Goal: Find specific page/section: Find specific page/section

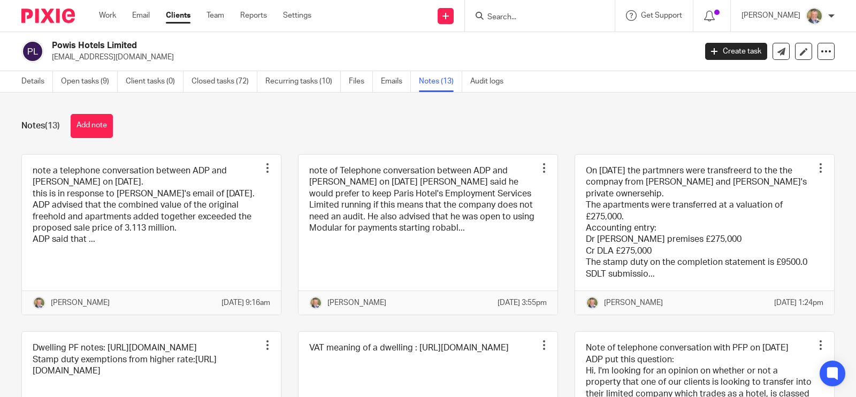
click at [551, 13] on input "Search" at bounding box center [534, 18] width 96 height 10
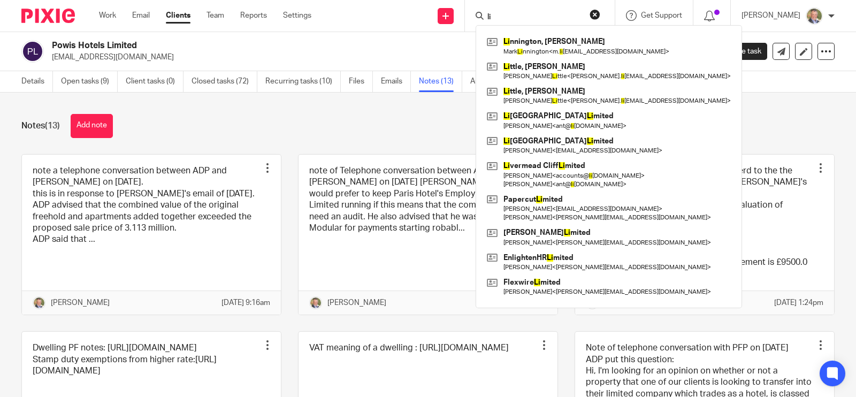
type input "l"
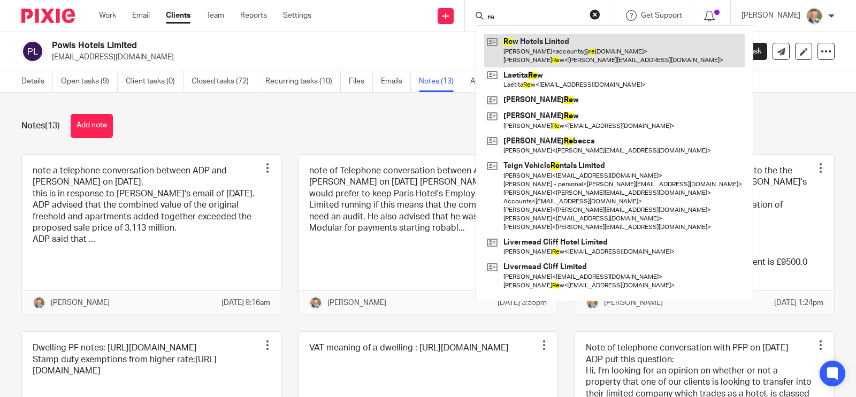
type input "re"
click at [567, 43] on link at bounding box center [614, 50] width 261 height 33
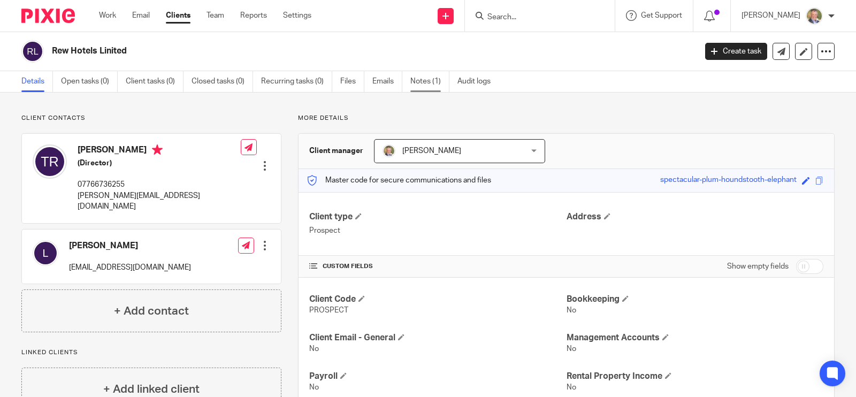
click at [428, 81] on link "Notes (1)" at bounding box center [429, 81] width 39 height 21
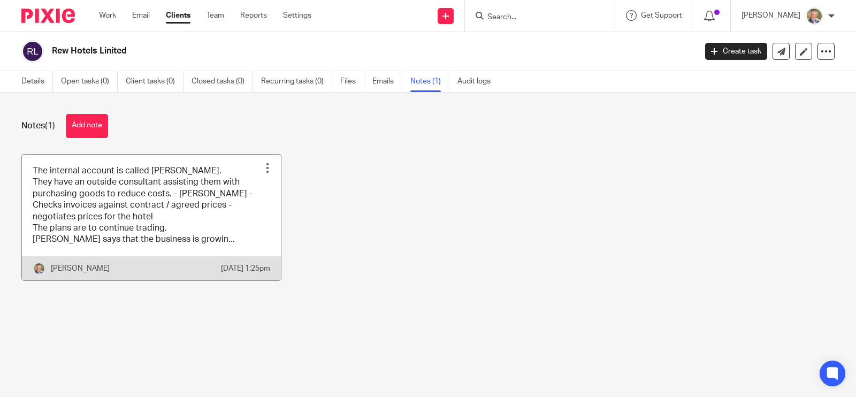
click at [184, 220] on link at bounding box center [151, 218] width 259 height 126
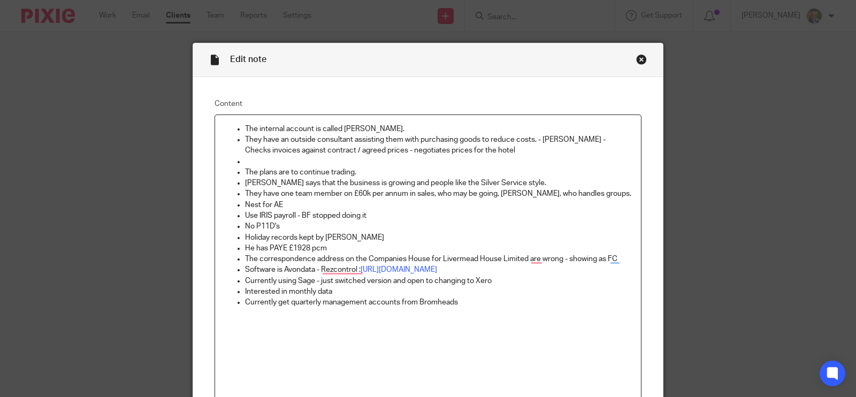
click at [636, 60] on div "Close this dialog window" at bounding box center [641, 59] width 11 height 11
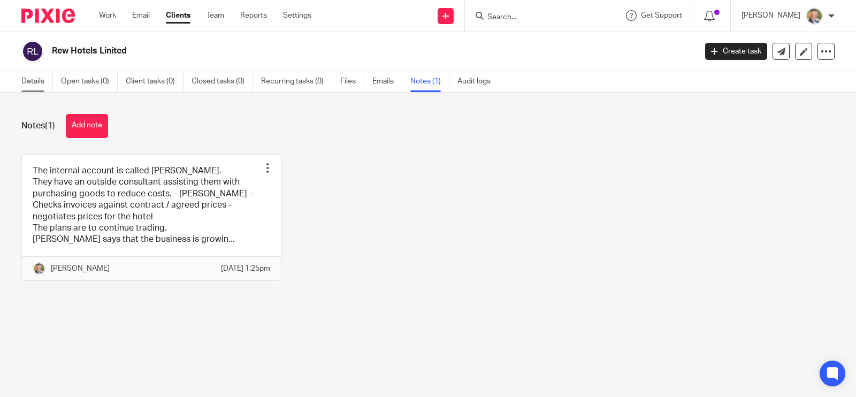
click at [33, 79] on link "Details" at bounding box center [37, 81] width 32 height 21
